Goal: Task Accomplishment & Management: Manage account settings

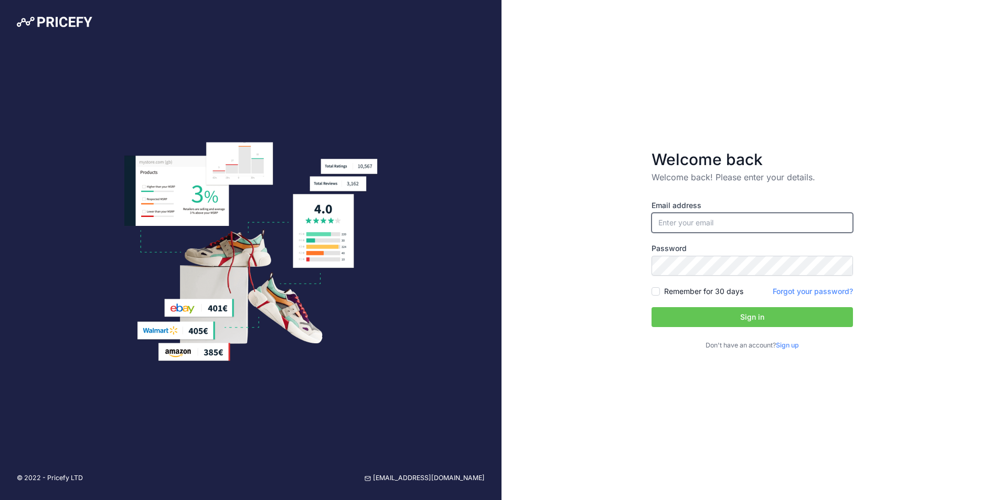
click at [721, 223] on input "email" at bounding box center [751, 223] width 201 height 20
type input "[EMAIL_ADDRESS][PERSON_NAME][DOMAIN_NAME]"
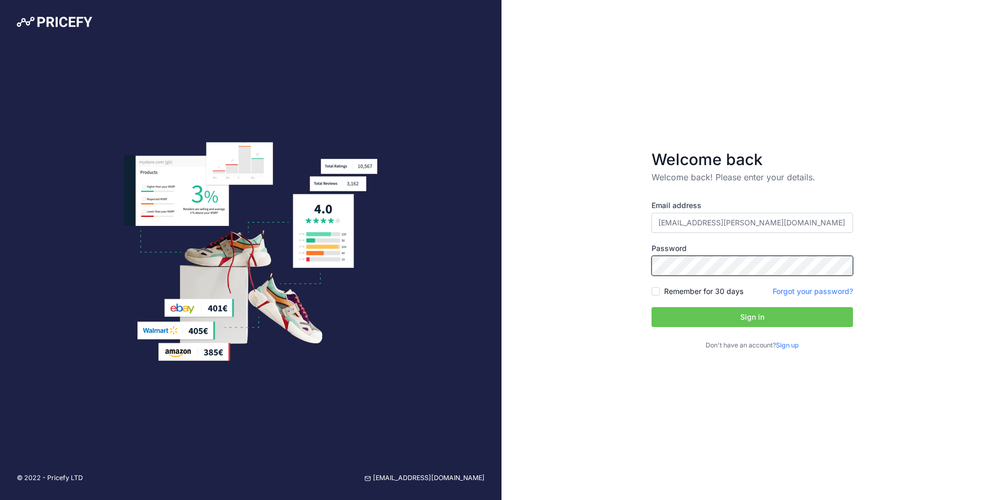
click at [651, 307] on button "Sign in" at bounding box center [751, 317] width 201 height 20
